Goal: Information Seeking & Learning: Learn about a topic

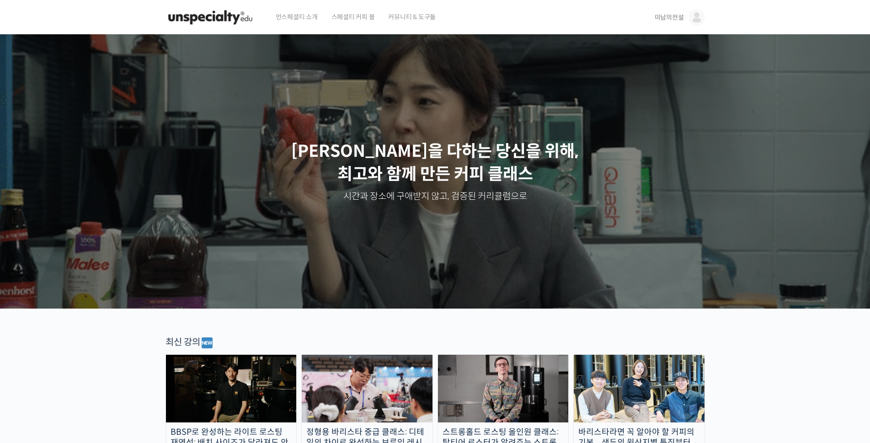
click at [668, 16] on span "미남의전설" at bounding box center [668, 17] width 29 height 8
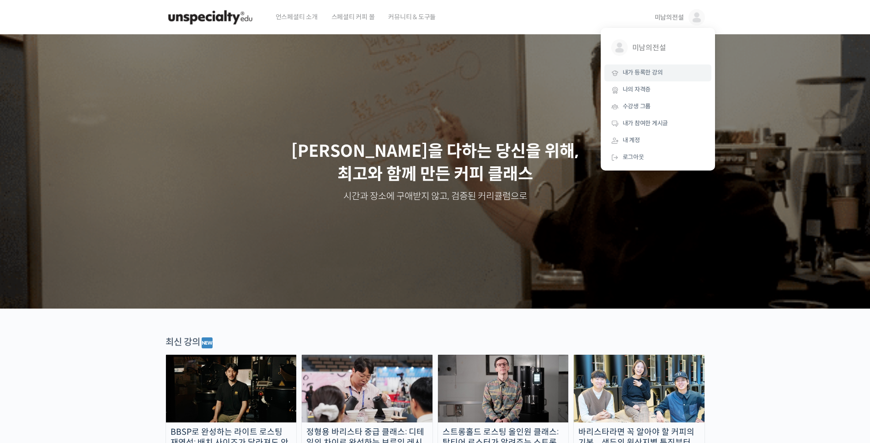
click at [638, 76] on span "내가 등록한 강의" at bounding box center [642, 73] width 40 height 8
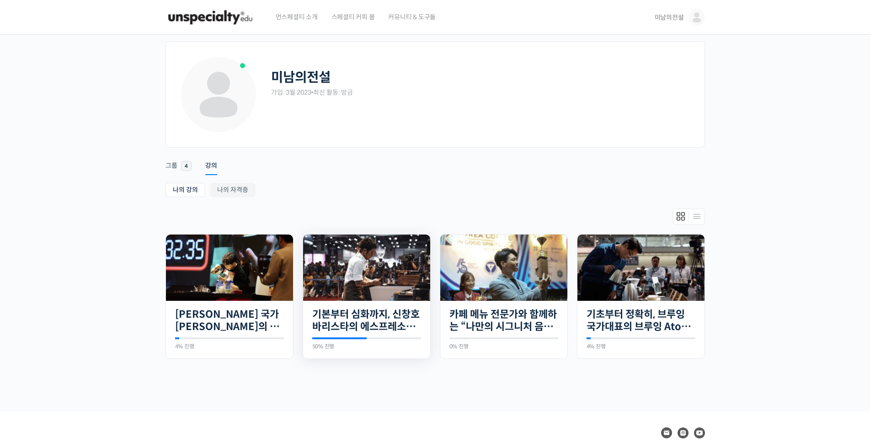
click at [350, 267] on img at bounding box center [366, 267] width 127 height 66
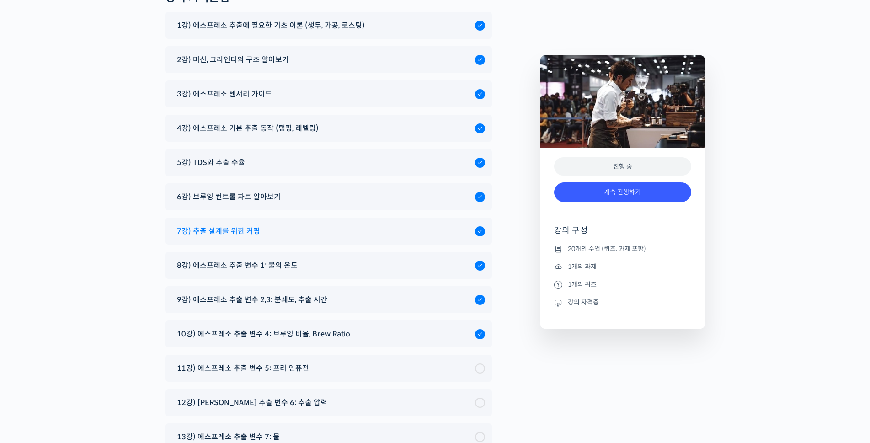
scroll to position [4758, 0]
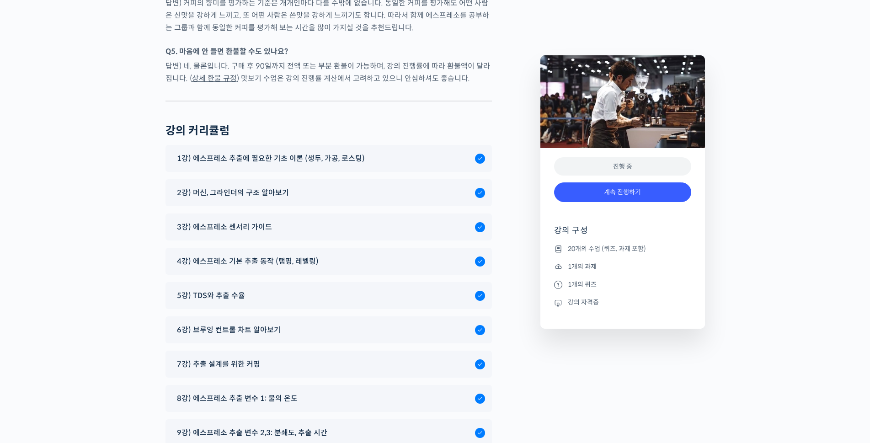
click at [223, 289] on span "5강) TDS와 추출 수율" at bounding box center [211, 295] width 68 height 12
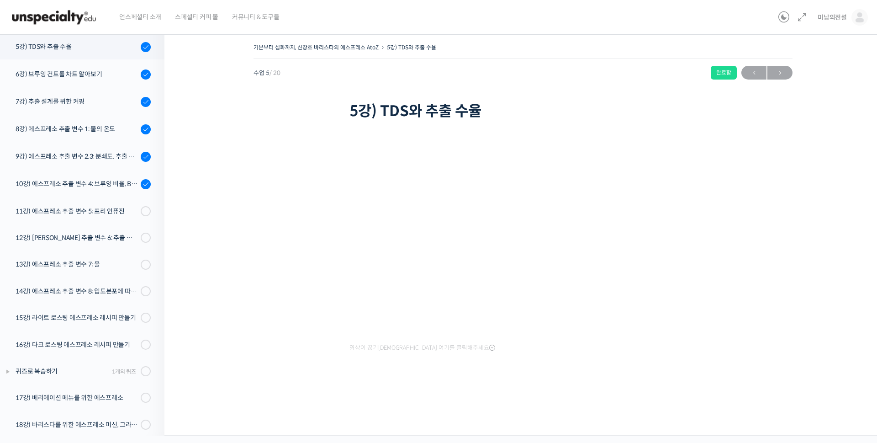
click at [778, 150] on div "기본부터 심화까지, 신창호 바리스타의 에스프레소 AtoZ 5강) TDS와 추출 수율 완료함 수업 5 / 20 완료함 ← 이전 다음 → 5강) …" at bounding box center [523, 218] width 626 height 355
drag, startPoint x: 299, startPoint y: 385, endPoint x: 311, endPoint y: 370, distance: 19.2
click at [300, 385] on div "기본부터 심화까지, 신창호 바리스타의 에스프레소 AtoZ 5강) TDS와 추출 수율 완료함 수업 5 / 20 완료함 ← 이전 다음 → 5강) …" at bounding box center [523, 218] width 626 height 355
click at [572, 413] on div "기본부터 심화까지, 신창호 바리스타의 에스프레소 AtoZ 5강) TDS와 추출 수율 완료함 수업 5 / 20 완료함 ← 이전 다음 → 5강) …" at bounding box center [523, 227] width 626 height 373
click at [81, 78] on div "6강) 브루잉 컨트롤 차트 알아보기" at bounding box center [77, 74] width 122 height 10
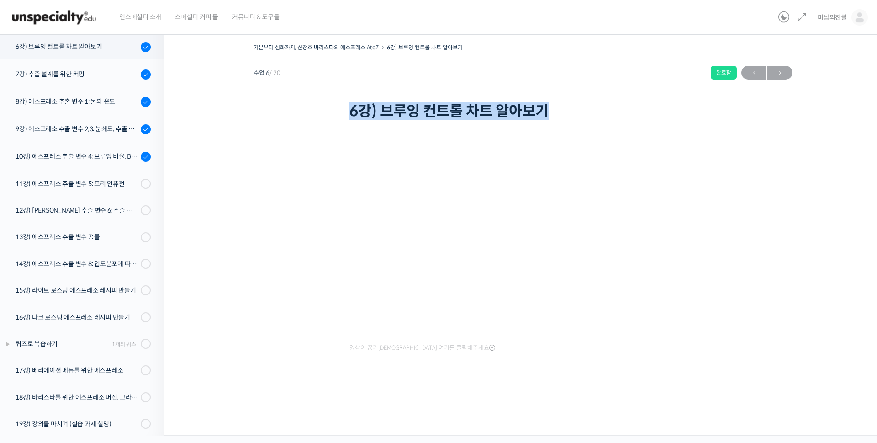
drag, startPoint x: 556, startPoint y: 111, endPoint x: 352, endPoint y: 117, distance: 204.4
click at [352, 117] on h1 "6강) 브루잉 컨트롤 차트 알아보기" at bounding box center [523, 110] width 347 height 17
copy h1 "6강) 브루잉 컨트롤 차트 알아보기"
drag, startPoint x: 759, startPoint y: 272, endPoint x: 687, endPoint y: 272, distance: 71.3
click at [759, 272] on div "기본부터 심화까지, 신창호 바리스타의 에스프레소 AtoZ 6강) 브루잉 컨트롤 차트 알아보기 완료함 수업 6 / 20 완료함 ← 이전 다음 →…" at bounding box center [523, 218] width 626 height 355
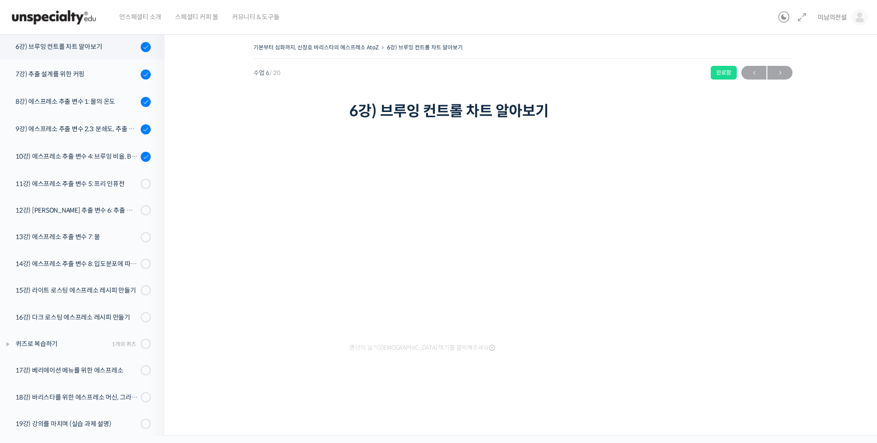
click at [742, 343] on div "기본부터 심화까지, 신창호 바리스타의 에스프레소 AtoZ 6강) 브루잉 컨트롤 차트 알아보기 완료함 수업 6 / 20 완료함 ← 이전 다음 →…" at bounding box center [523, 218] width 626 height 355
click at [50, 48] on div "6강) 브루잉 컨트롤 차트 알아보기" at bounding box center [77, 47] width 122 height 10
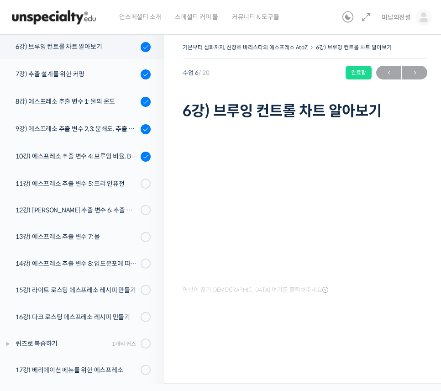
click at [355, 319] on div at bounding box center [305, 328] width 245 height 19
click at [264, 89] on div "기본부터 심화까지, 신창호 바리스타의 에스프레소 AtoZ 6강) 브루잉 컨트롤 차트 알아보기 완료함 수업 6 / 20 완료함 ← 이전 다음 →…" at bounding box center [305, 81] width 245 height 81
click at [323, 330] on div at bounding box center [305, 328] width 245 height 19
click at [338, 321] on div at bounding box center [305, 328] width 245 height 19
click at [224, 327] on div at bounding box center [228, 329] width 91 height 5
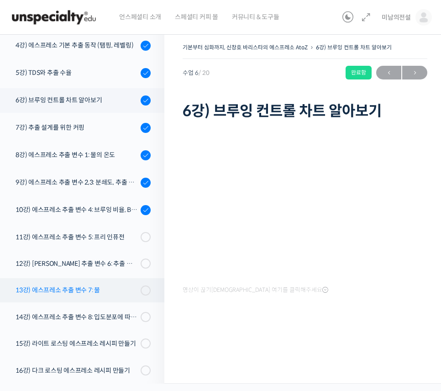
scroll to position [200, 0]
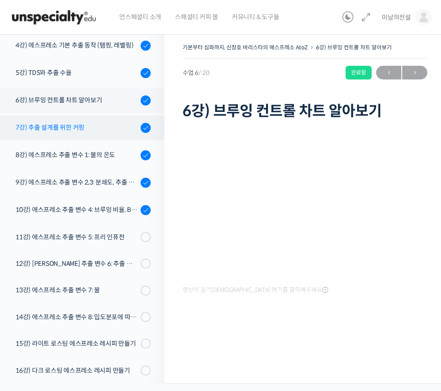
click at [58, 127] on div "7강) 추출 설계를 위한 커핑" at bounding box center [77, 127] width 122 height 10
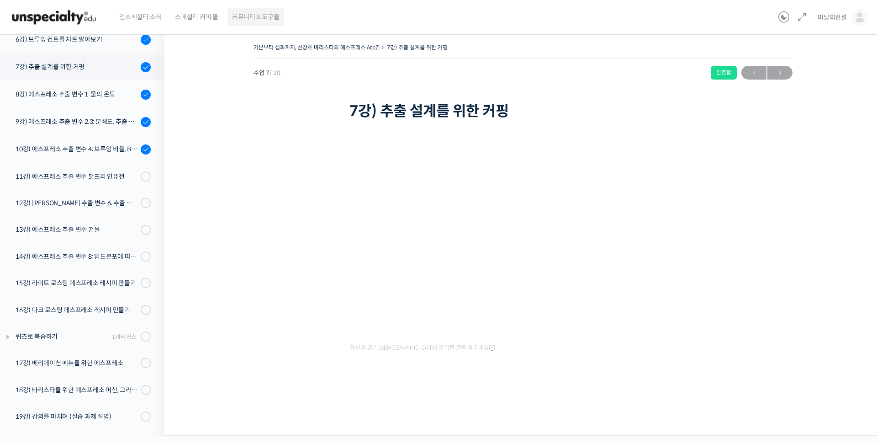
scroll to position [261, 0]
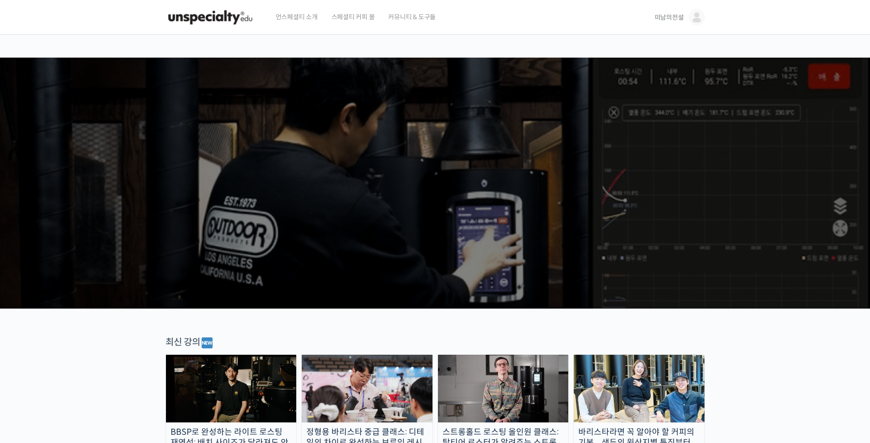
click at [673, 19] on span "미남의전설" at bounding box center [668, 17] width 29 height 8
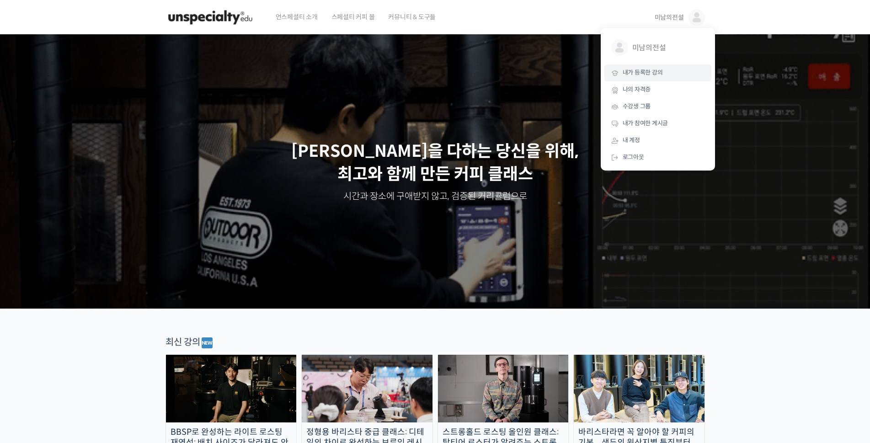
click at [637, 76] on span "내가 등록한 강의" at bounding box center [642, 73] width 40 height 8
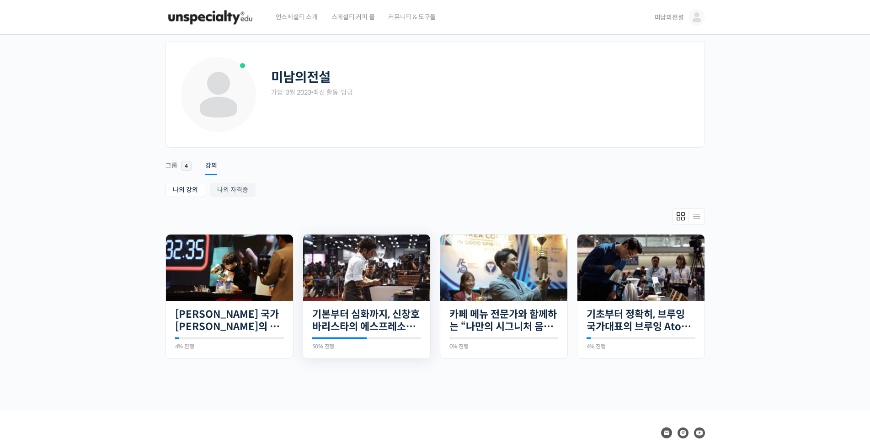
click at [383, 268] on img at bounding box center [366, 267] width 127 height 66
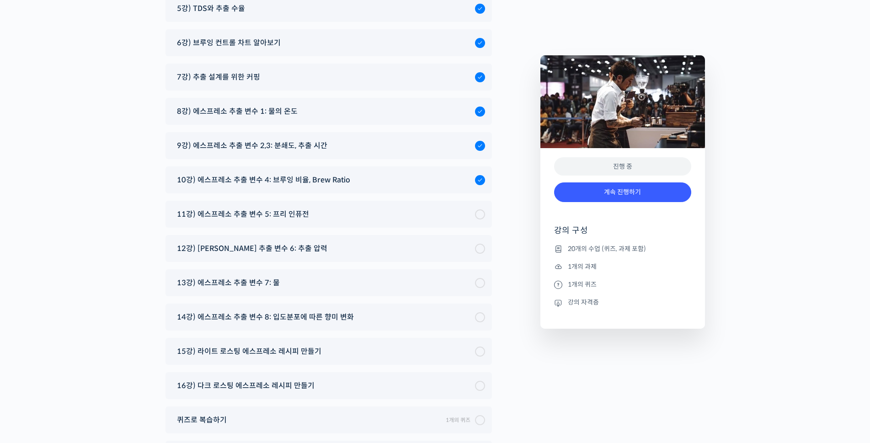
scroll to position [5045, 0]
click at [216, 71] on span "7강) 추출 설계를 위한 커핑" at bounding box center [218, 77] width 83 height 12
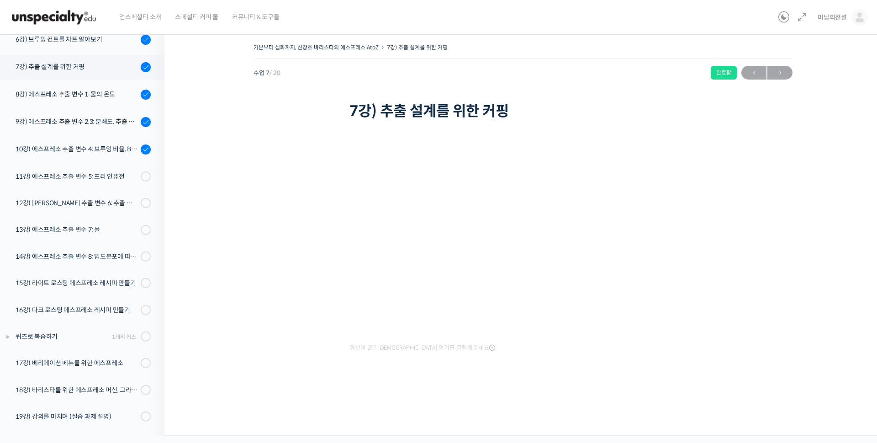
click at [224, 327] on div "기본부터 심화까지, 신창호 바리스타의 에스프레소 AtoZ 7강) 추출 설계를 위한 커핑 완료함 수업 7 / 20 완료함 ← 이전 다음 → 7강…" at bounding box center [523, 218] width 626 height 355
